Goal: Communication & Community: Answer question/provide support

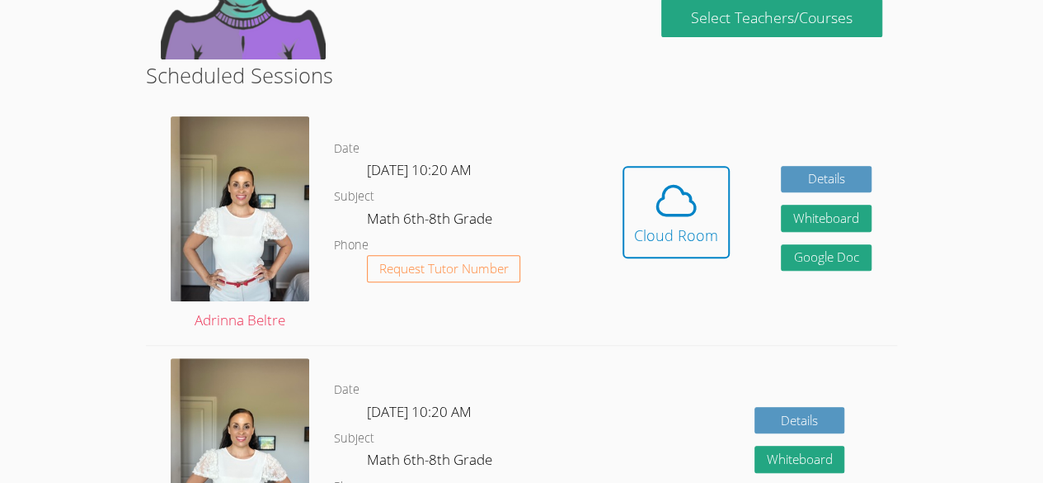
scroll to position [231, 0]
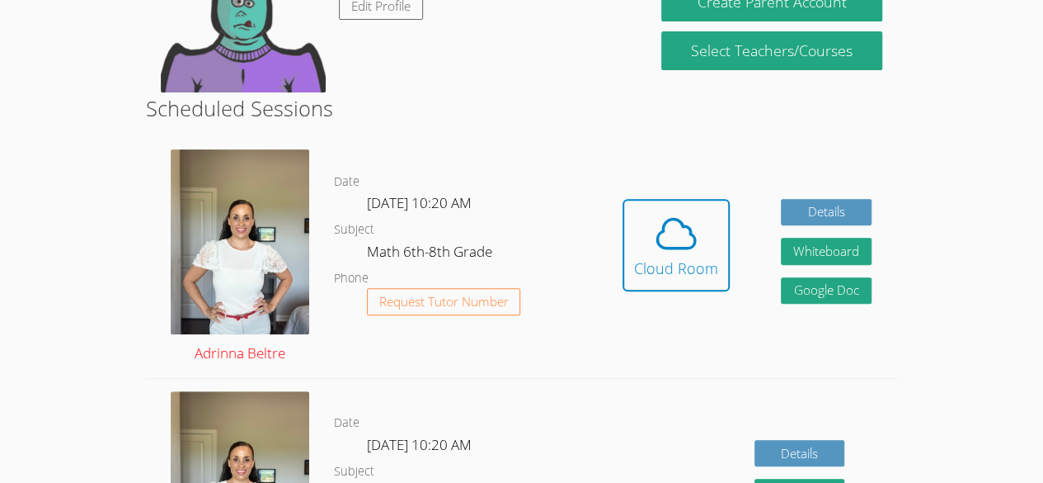
click at [233, 265] on img at bounding box center [240, 241] width 139 height 185
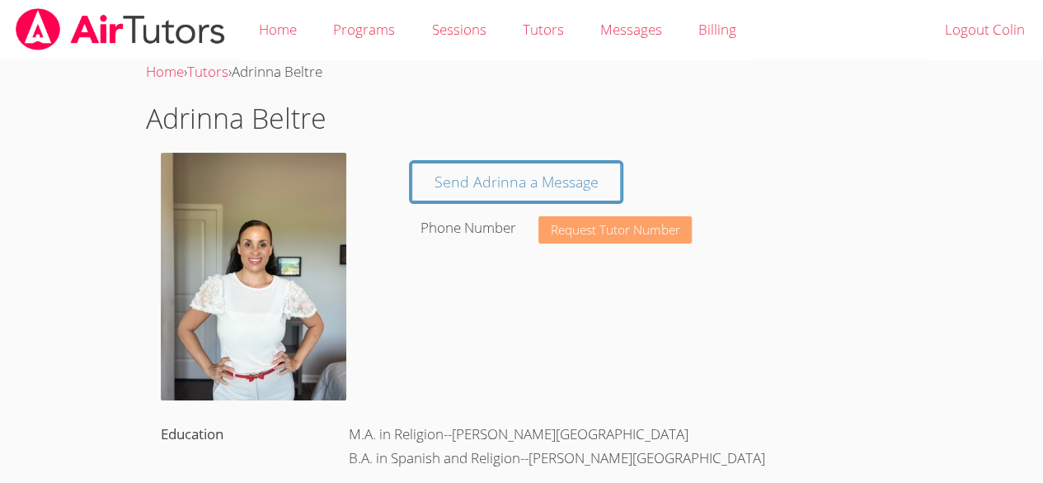
click at [652, 233] on span "Request Tutor Number" at bounding box center [616, 230] width 130 height 12
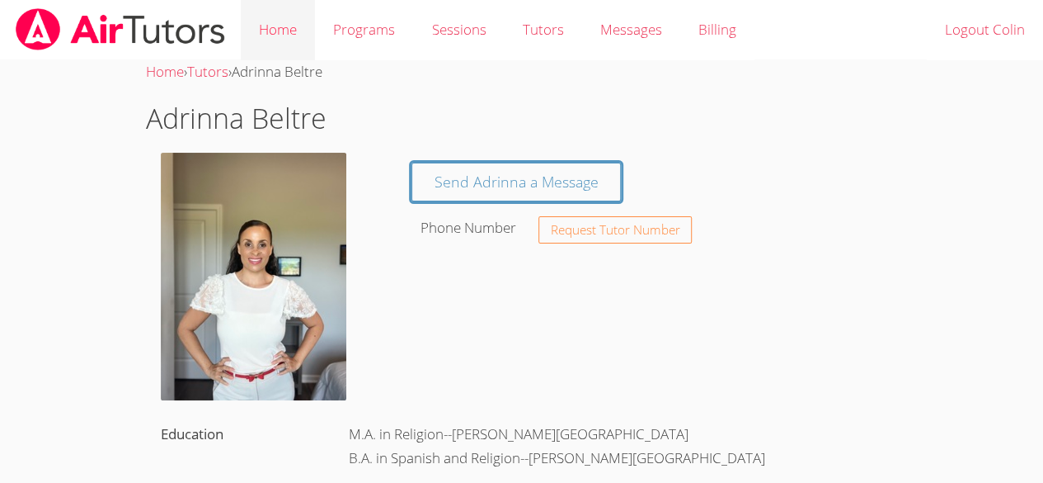
click at [269, 15] on link "Home" at bounding box center [278, 30] width 74 height 60
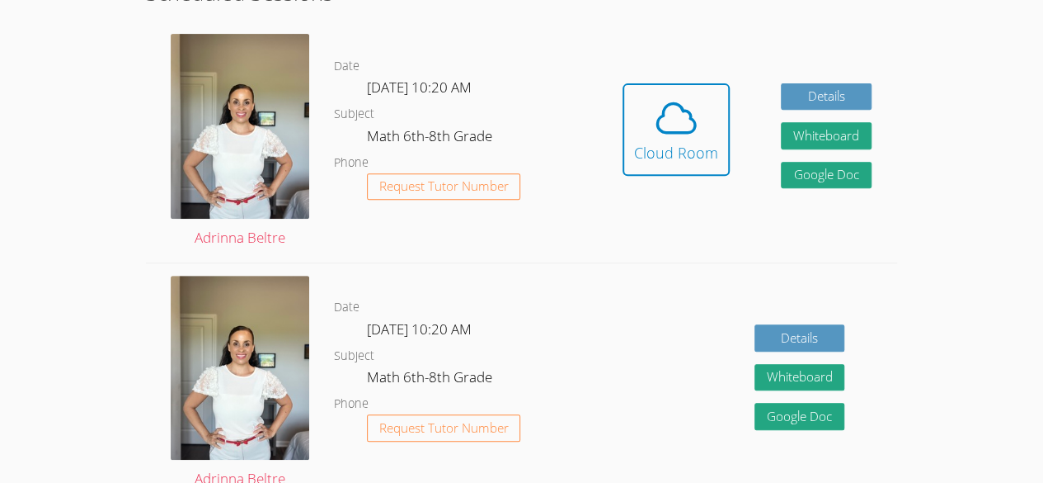
scroll to position [297, 0]
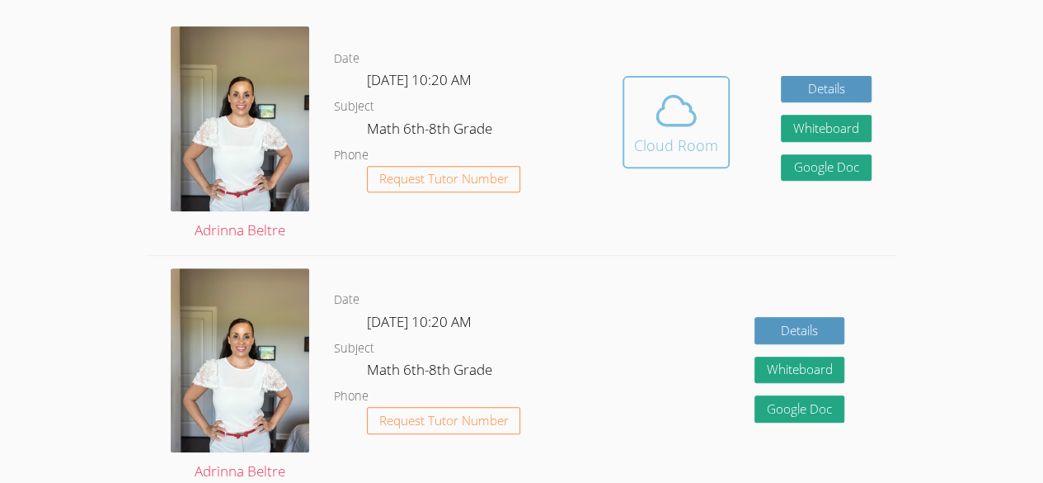
click at [668, 132] on icon at bounding box center [676, 110] width 46 height 46
click at [658, 129] on icon at bounding box center [676, 110] width 46 height 46
click at [672, 131] on icon at bounding box center [676, 110] width 46 height 46
click at [678, 97] on icon at bounding box center [676, 110] width 38 height 29
click at [695, 102] on icon at bounding box center [676, 110] width 46 height 46
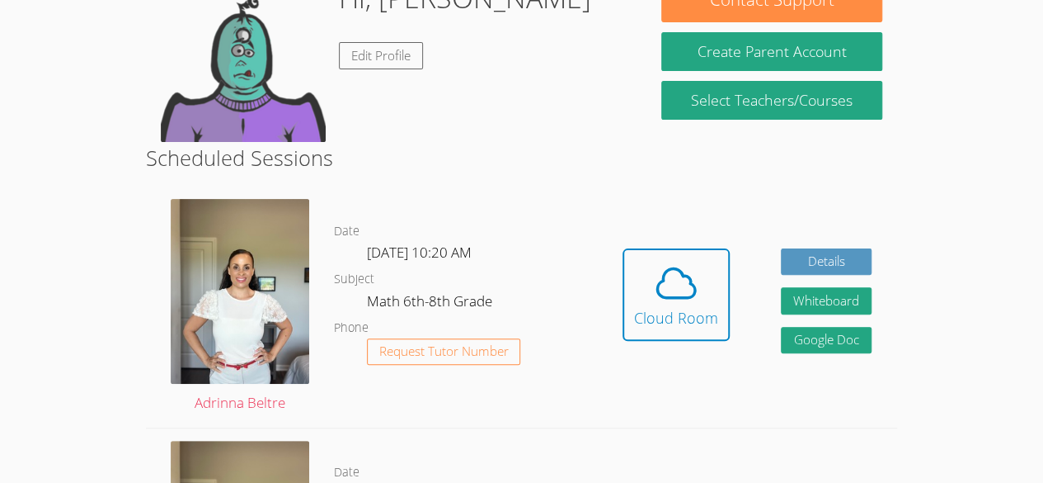
scroll to position [124, 0]
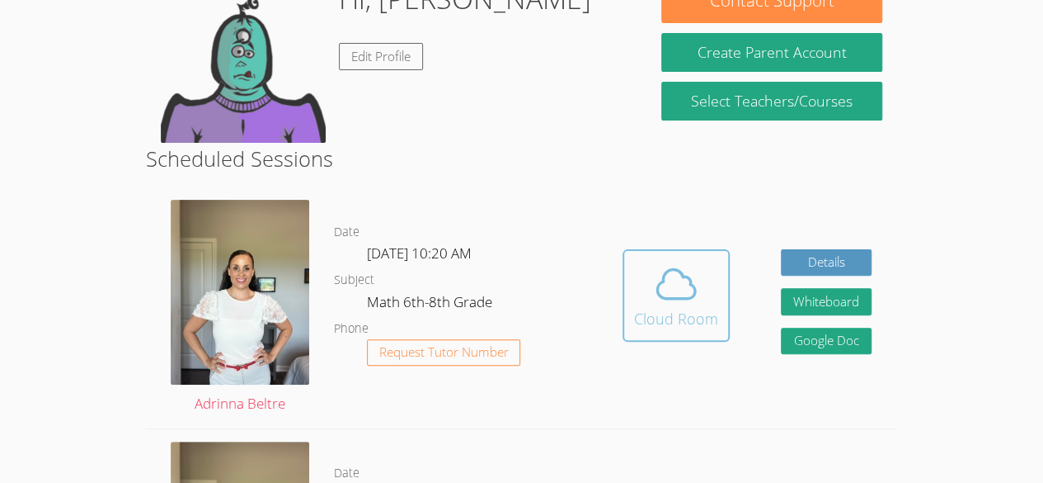
click at [648, 294] on span at bounding box center [676, 284] width 84 height 46
click at [673, 290] on icon at bounding box center [676, 284] width 46 height 46
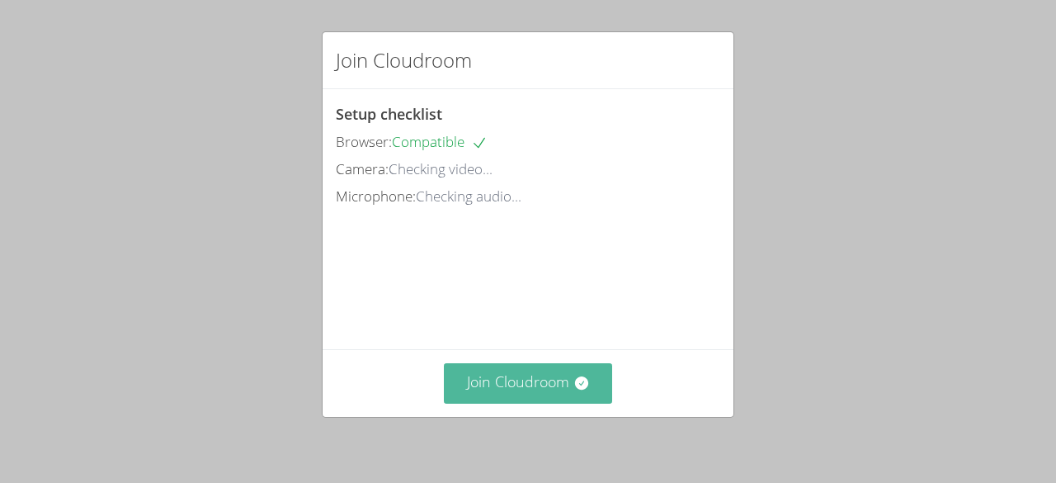
click at [520, 381] on button "Join Cloudroom" at bounding box center [528, 383] width 169 height 40
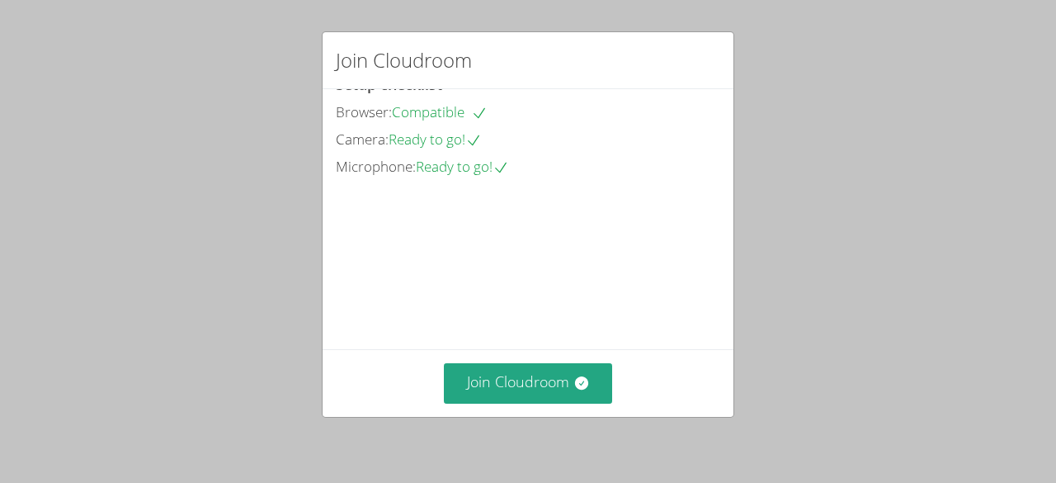
scroll to position [106, 0]
drag, startPoint x: 718, startPoint y: 364, endPoint x: 716, endPoint y: 226, distance: 137.8
click at [0, 0] on div "Setup checklist Browser: Compatible Camera: Ready to go! Microphone: Ready to g…" at bounding box center [0, 0] width 0 height 0
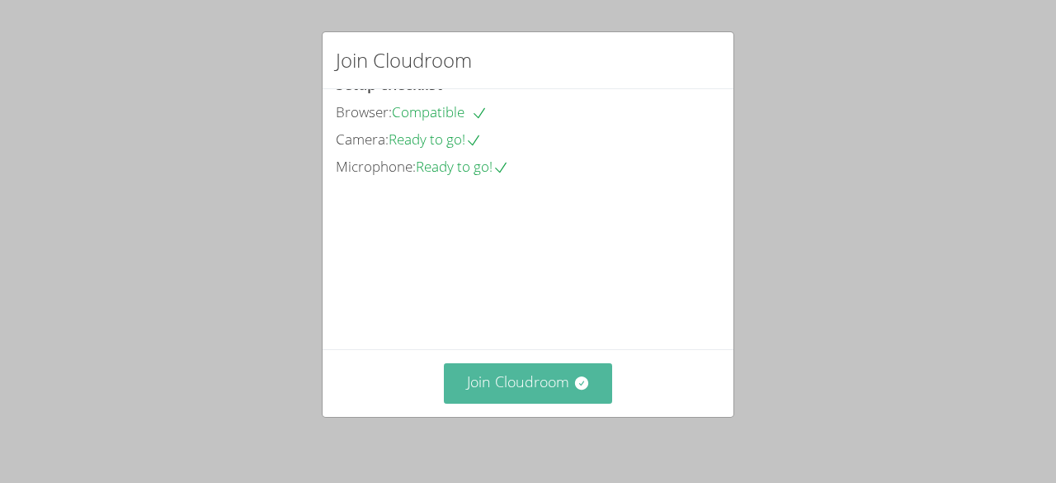
click at [574, 382] on icon at bounding box center [580, 382] width 13 height 13
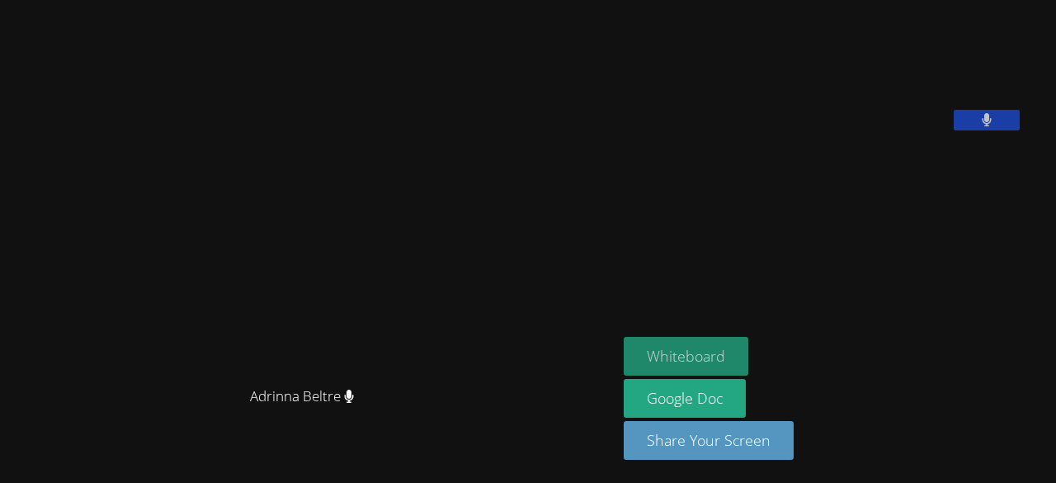
click at [690, 351] on button "Whiteboard" at bounding box center [686, 356] width 125 height 39
click at [699, 348] on button "Whiteboard" at bounding box center [686, 356] width 125 height 39
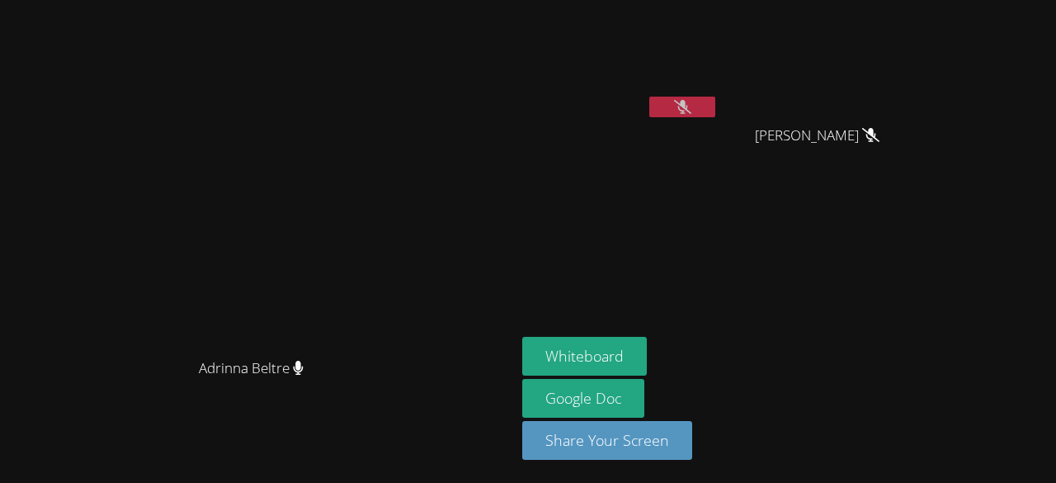
click at [509, 31] on div "Adrinna Beltre Adrinna Beltre" at bounding box center [258, 241] width 502 height 469
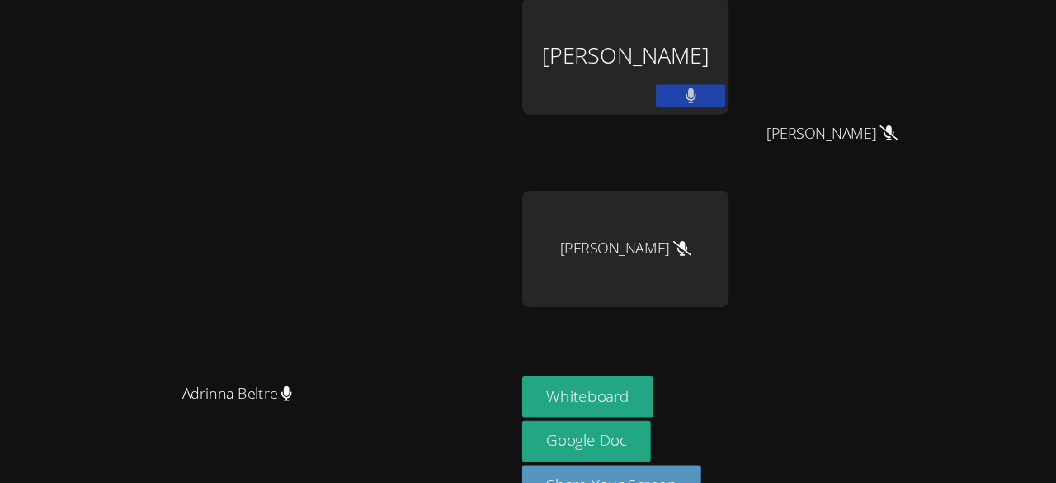
click at [382, 82] on video at bounding box center [257, 223] width 247 height 283
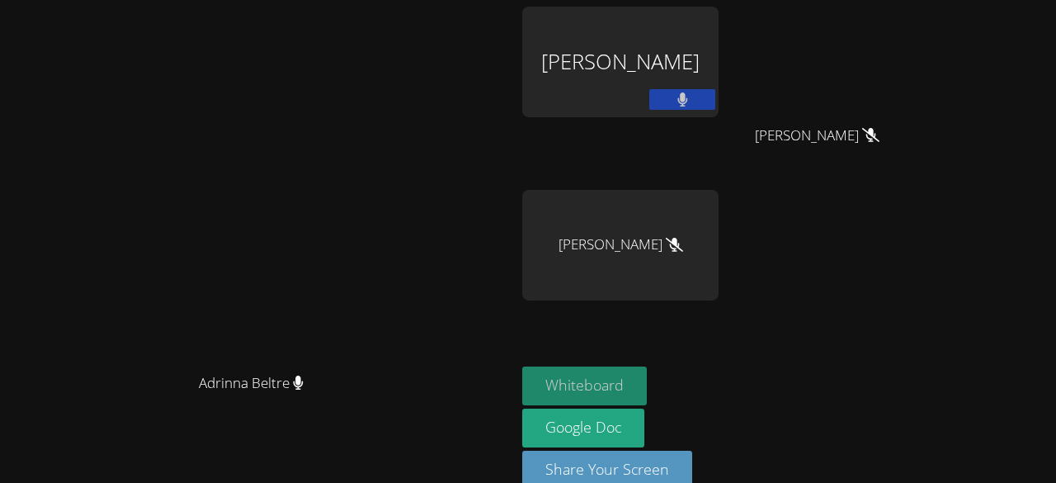
click at [647, 385] on button "Whiteboard" at bounding box center [584, 385] width 125 height 39
click at [713, 67] on div "[PERSON_NAME]" at bounding box center [620, 62] width 196 height 111
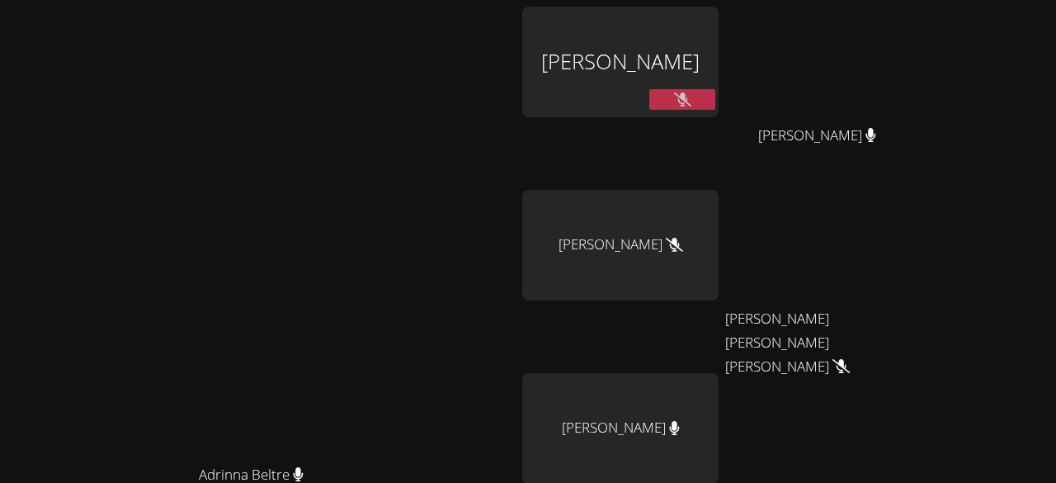
click at [713, 47] on div "[PERSON_NAME]" at bounding box center [620, 62] width 196 height 111
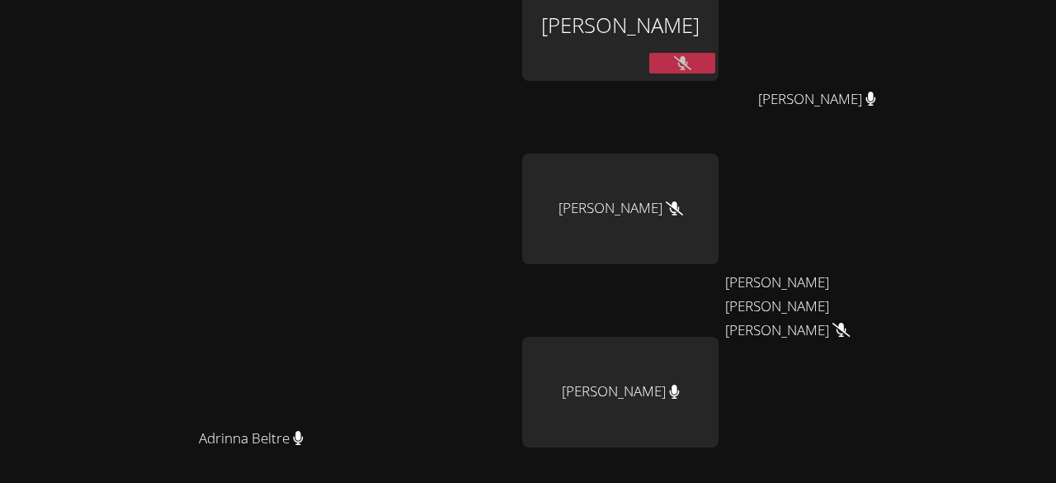
scroll to position [0, 0]
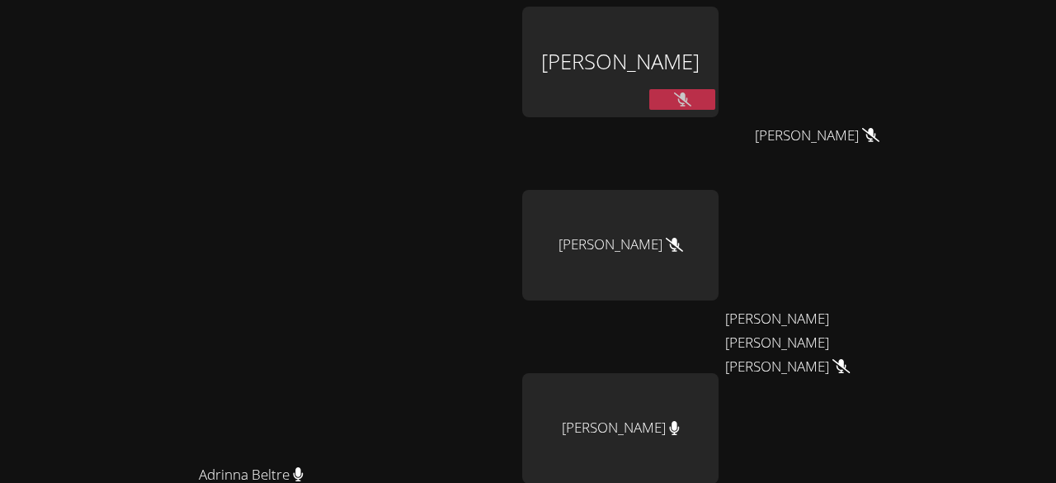
click at [382, 243] on video at bounding box center [257, 314] width 247 height 283
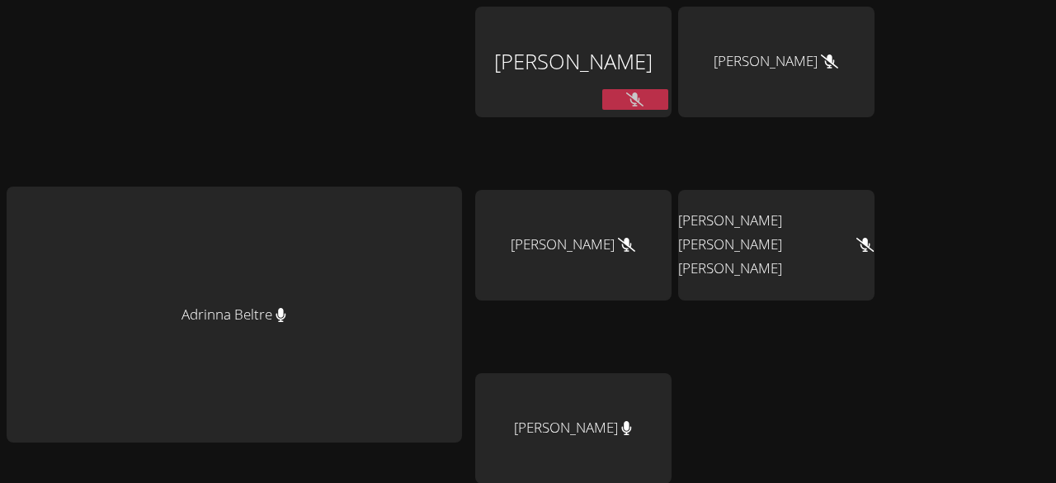
click at [373, 291] on div "Adrinna Beltre" at bounding box center [234, 314] width 455 height 256
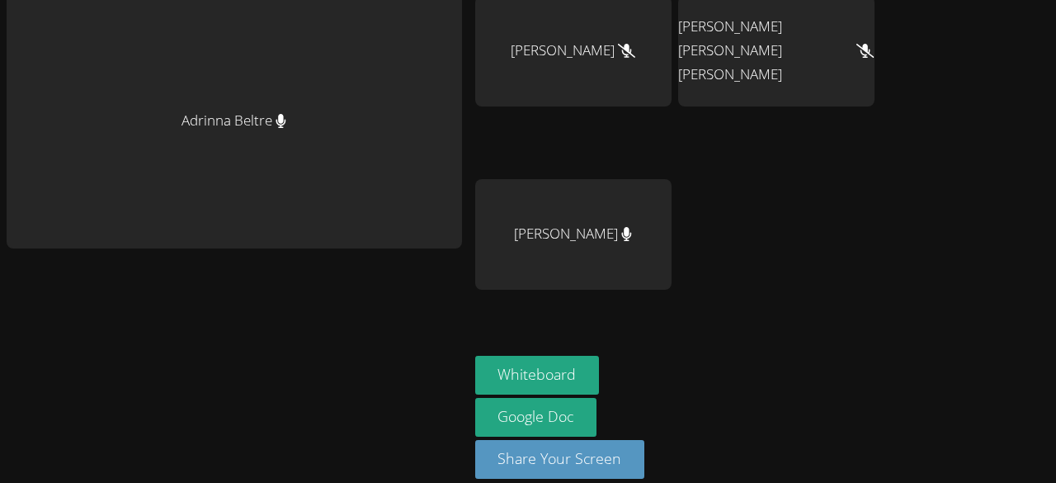
scroll to position [210, 0]
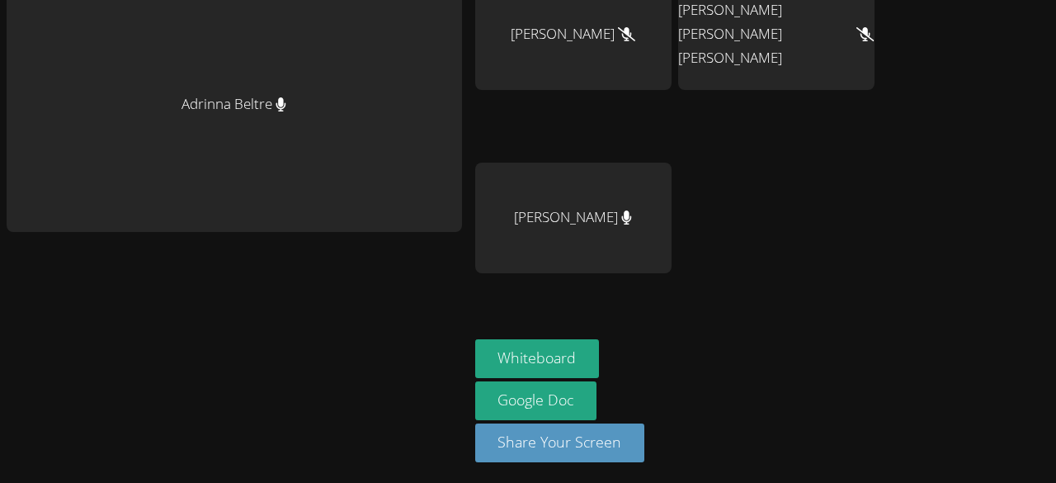
click at [437, 277] on div at bounding box center [234, 265] width 455 height 66
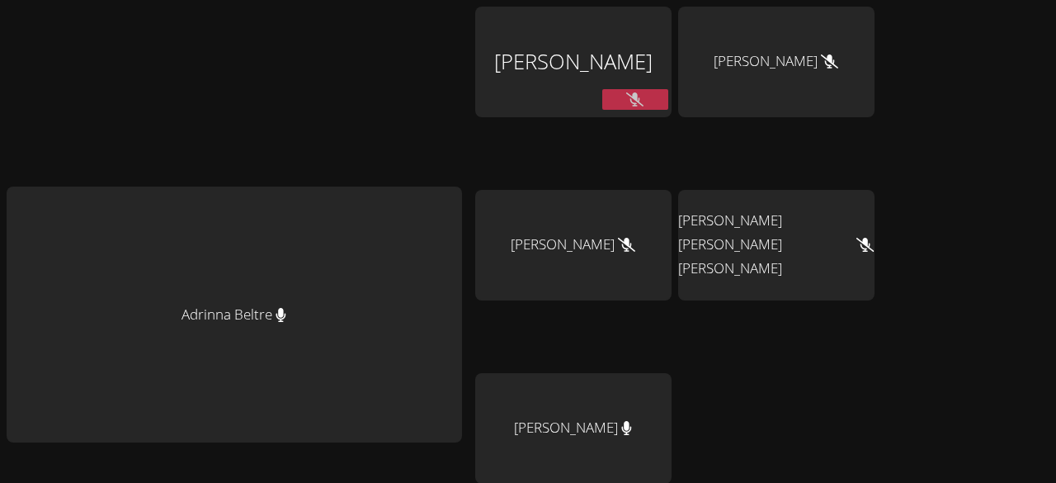
scroll to position [1, 0]
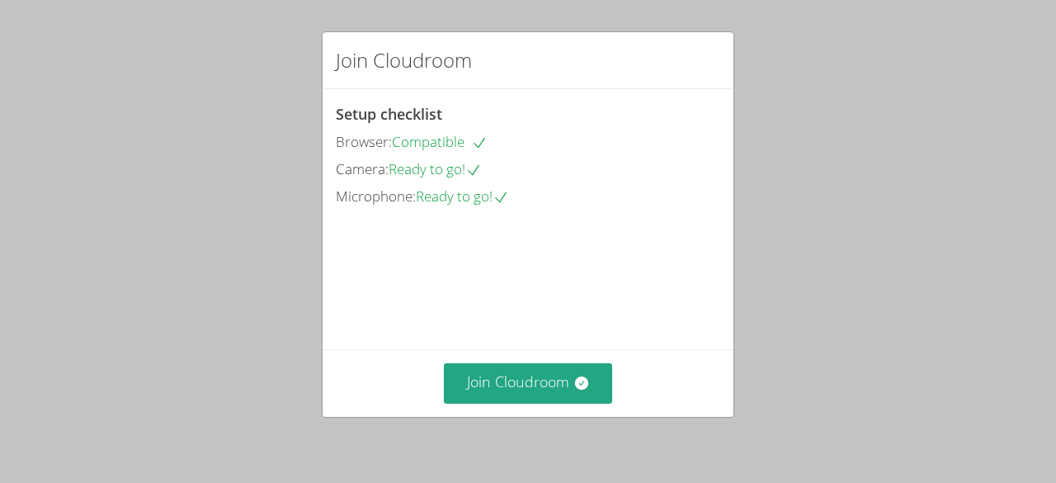
click at [545, 387] on button "Join Cloudroom" at bounding box center [528, 383] width 169 height 40
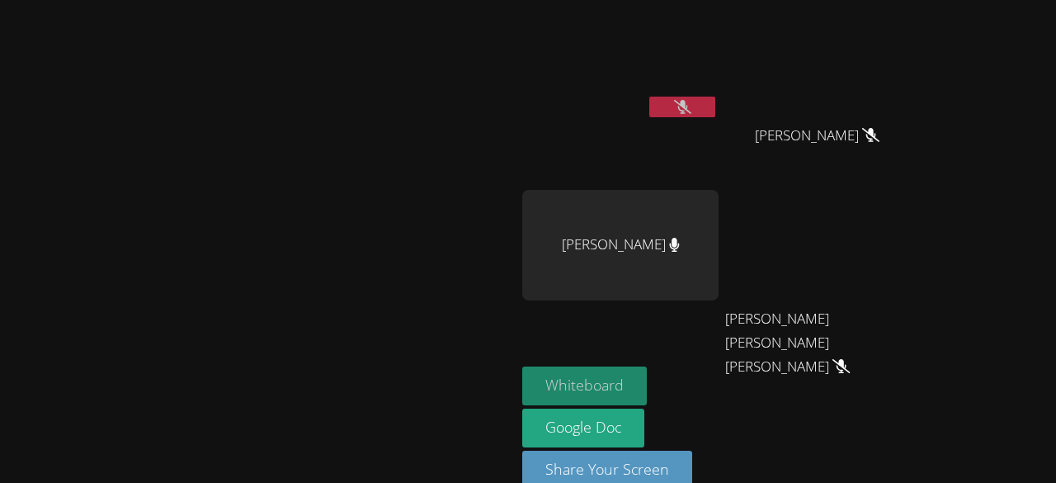
click at [647, 379] on button "Whiteboard" at bounding box center [584, 385] width 125 height 39
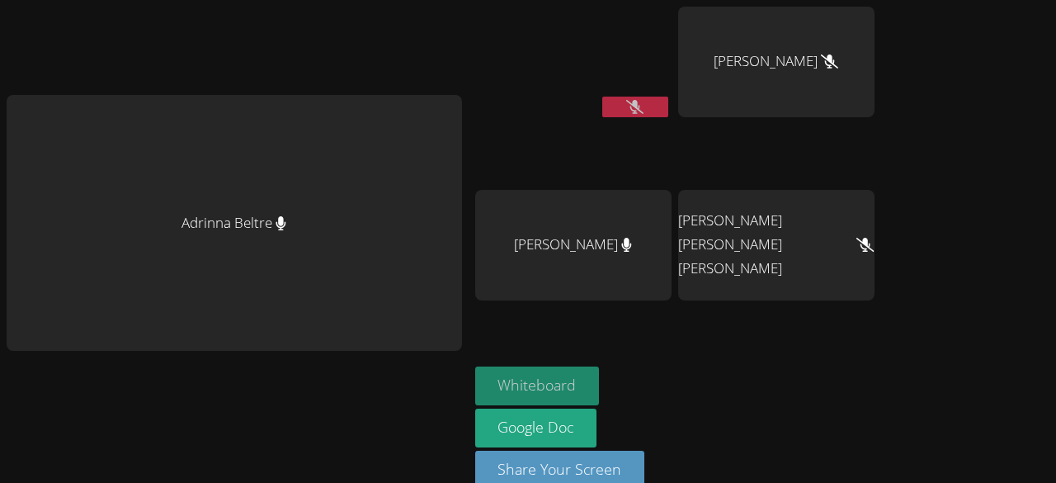
click at [546, 388] on button "Whiteboard" at bounding box center [537, 385] width 125 height 39
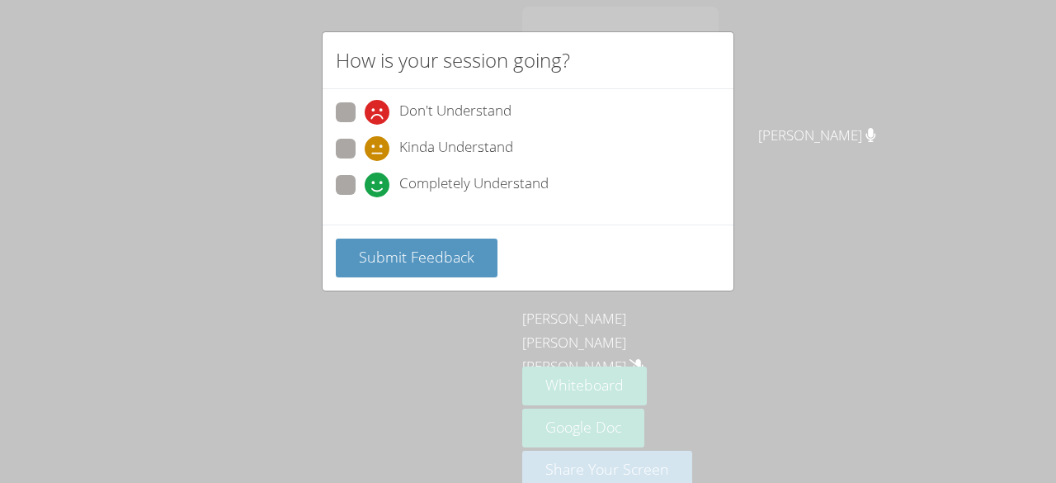
click at [448, 183] on span "Completely Understand" at bounding box center [473, 184] width 149 height 25
click at [379, 183] on input "Completely Understand" at bounding box center [372, 182] width 14 height 14
radio input "true"
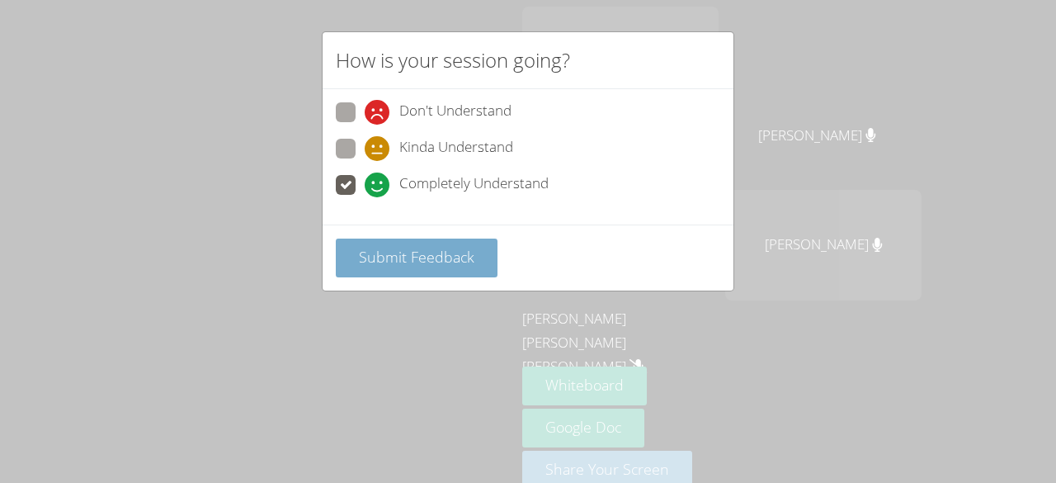
click at [442, 262] on span "Submit Feedback" at bounding box center [416, 257] width 115 height 20
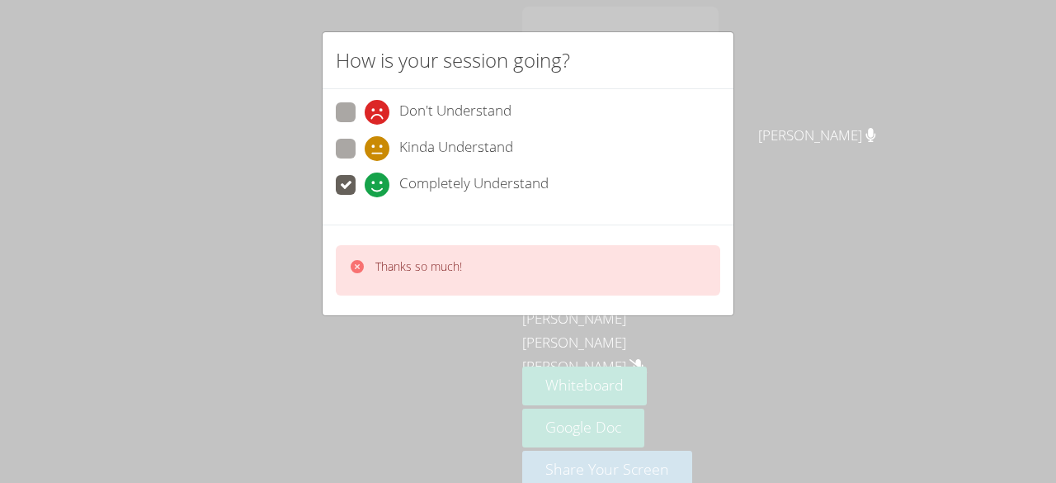
click at [789, 249] on div "How is your session going? Don't Understand Kinda Understand Completely Underst…" at bounding box center [528, 241] width 1056 height 483
